Goal: Information Seeking & Learning: Learn about a topic

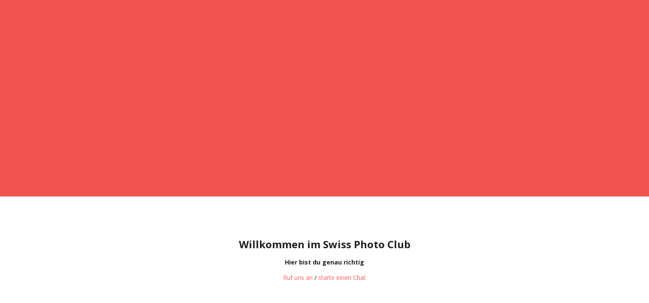
scroll to position [33, 0]
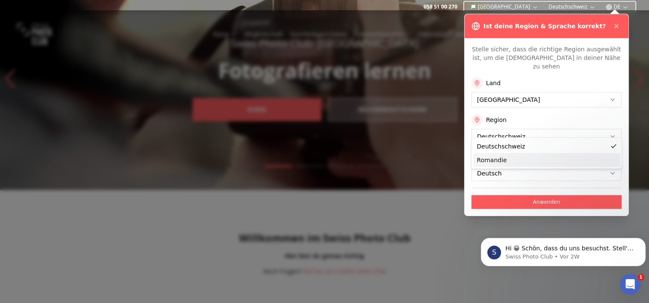
scroll to position [0, 0]
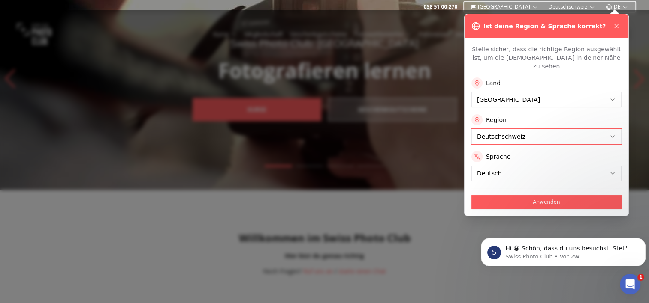
click at [419, 37] on div at bounding box center [324, 156] width 649 height 293
click at [613, 24] on icon at bounding box center [616, 26] width 7 height 7
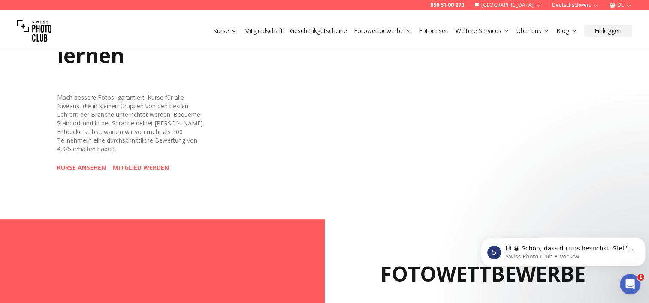
scroll to position [33, 0]
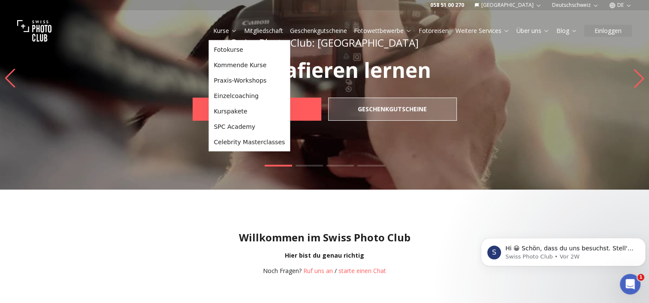
click at [219, 29] on link "Kurse" at bounding box center [225, 31] width 24 height 9
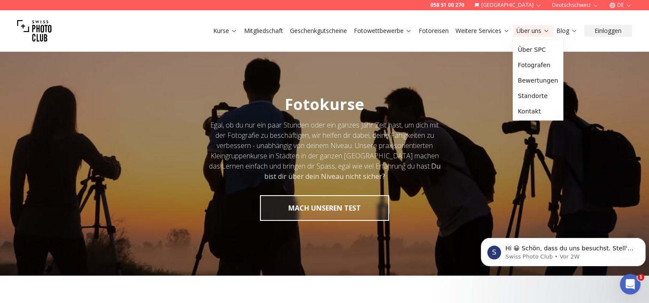
click at [521, 29] on link "Über uns" at bounding box center [532, 31] width 33 height 9
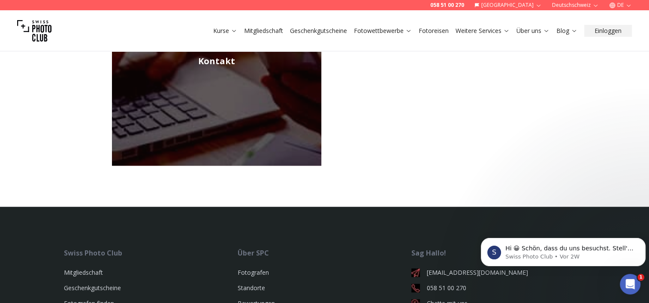
scroll to position [648, 0]
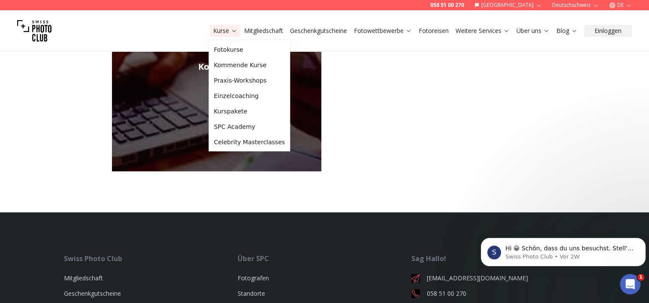
click at [224, 30] on link "Kurse" at bounding box center [225, 31] width 24 height 9
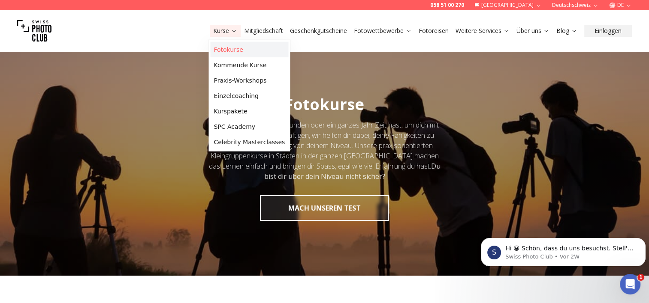
click at [247, 53] on link "Fotokurse" at bounding box center [249, 49] width 78 height 15
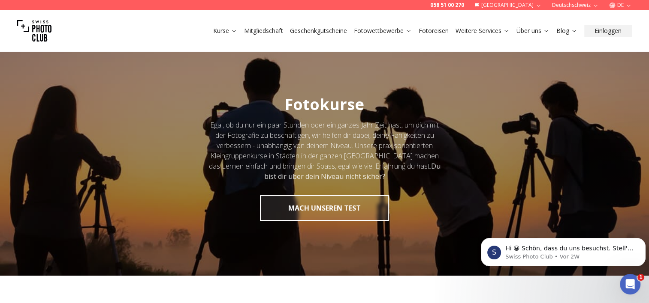
click at [437, 31] on link "Fotoreisen" at bounding box center [433, 31] width 30 height 9
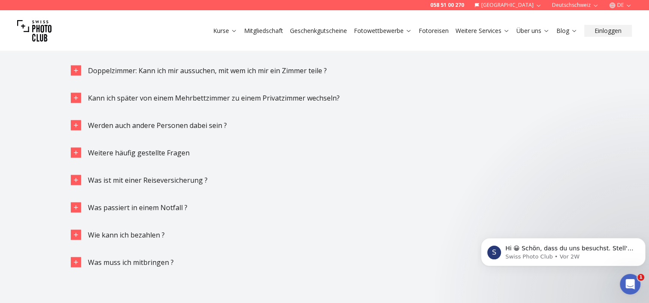
scroll to position [1886, 0]
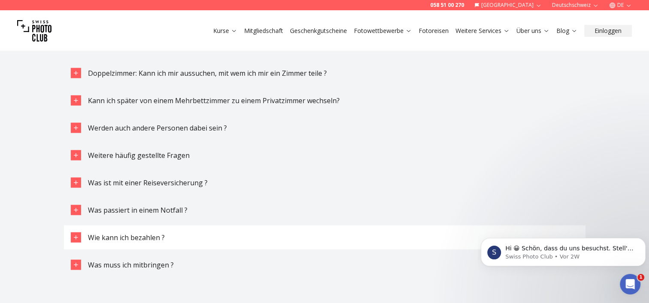
click at [144, 233] on span "Wie kann ich bezahlen ?" at bounding box center [126, 237] width 77 height 9
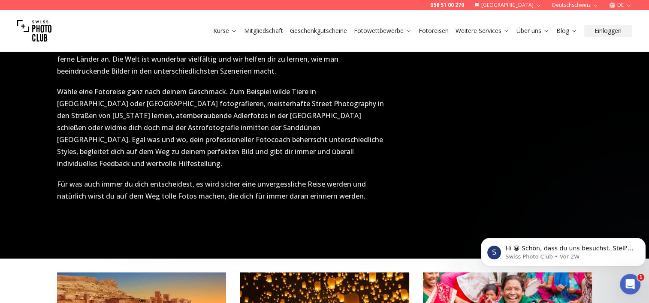
scroll to position [1029, 0]
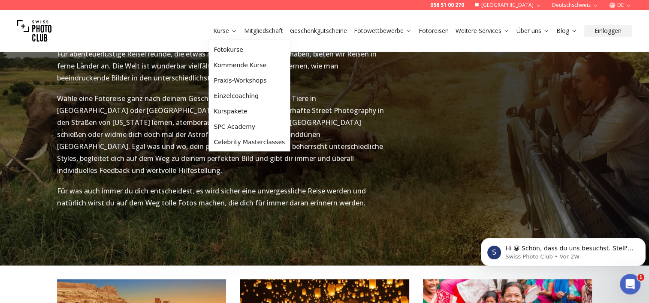
click at [226, 31] on link "Kurse" at bounding box center [225, 31] width 24 height 9
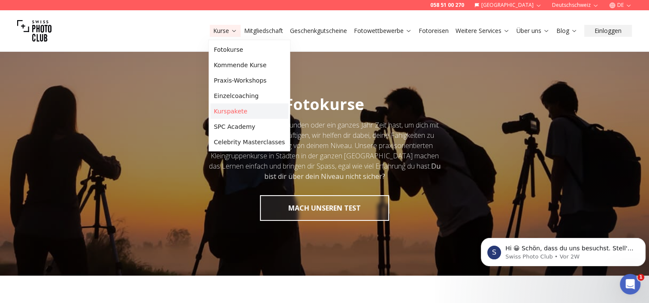
click at [233, 111] on link "Kurspakete" at bounding box center [249, 111] width 78 height 15
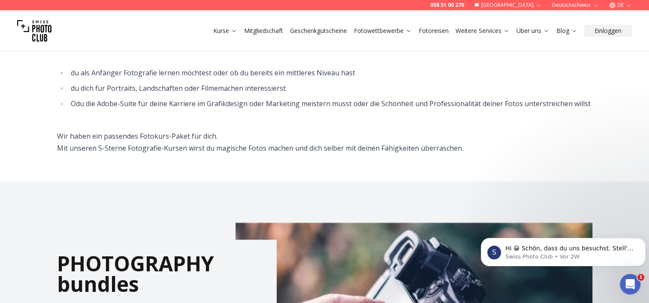
scroll to position [429, 0]
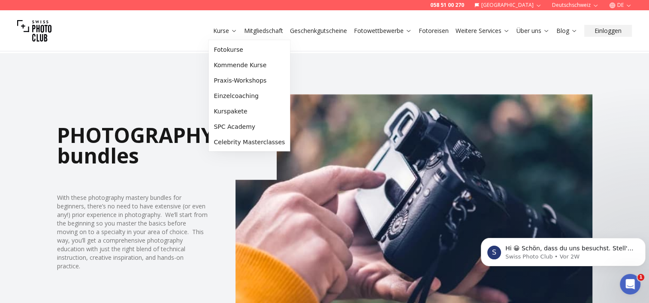
click at [222, 30] on link "Kurse" at bounding box center [225, 31] width 24 height 9
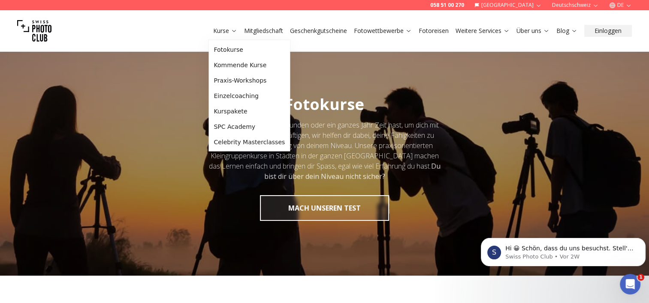
click at [222, 30] on link "Kurse" at bounding box center [225, 31] width 24 height 9
click at [226, 49] on link "Fotokurse" at bounding box center [249, 49] width 78 height 15
click at [238, 84] on link "Praxis-Workshops" at bounding box center [249, 80] width 78 height 15
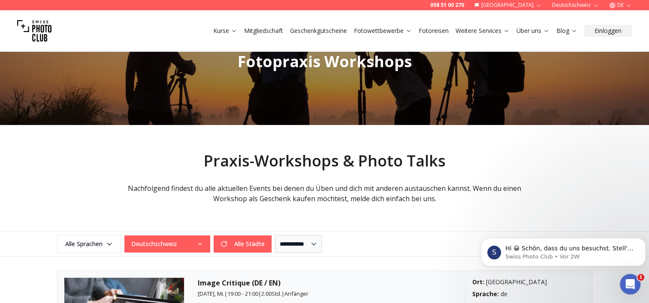
scroll to position [43, 0]
